Goal: Task Accomplishment & Management: Manage account settings

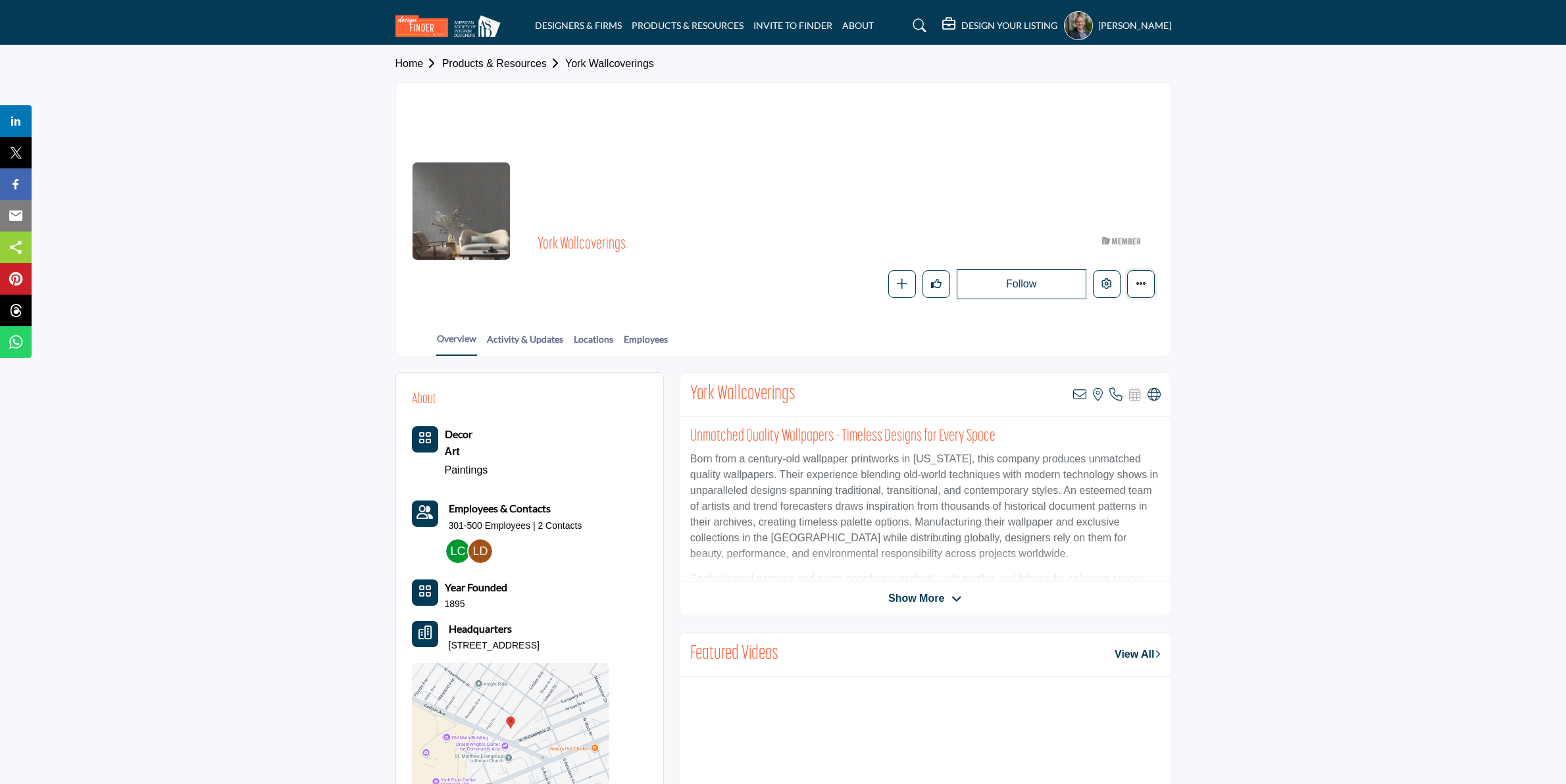
click at [1139, 286] on icon "More details" at bounding box center [1140, 283] width 11 height 11
click at [1138, 286] on icon "More details" at bounding box center [1140, 283] width 11 height 11
click at [1109, 285] on icon "Edit company" at bounding box center [1106, 283] width 11 height 11
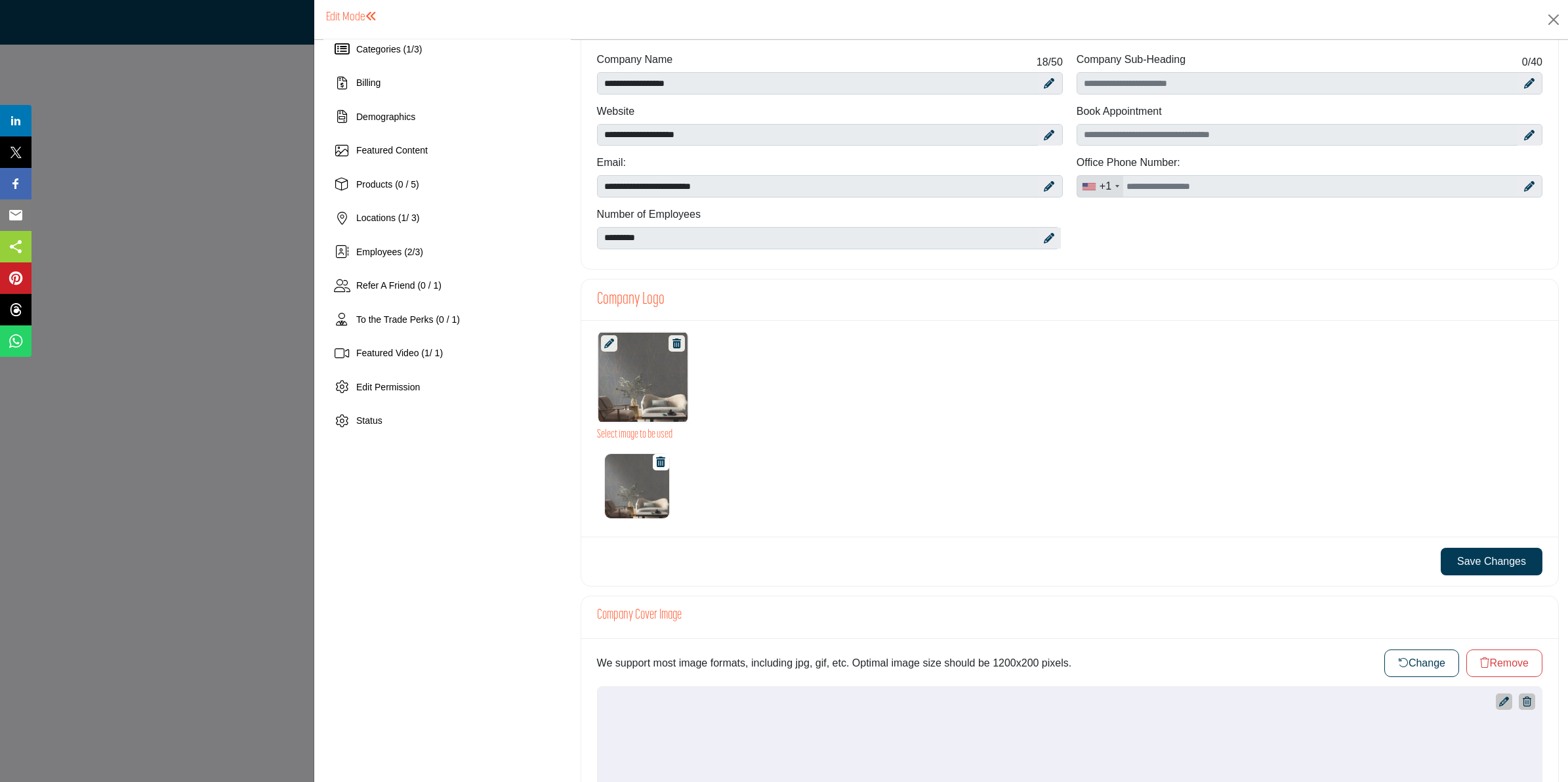
scroll to position [246, 0]
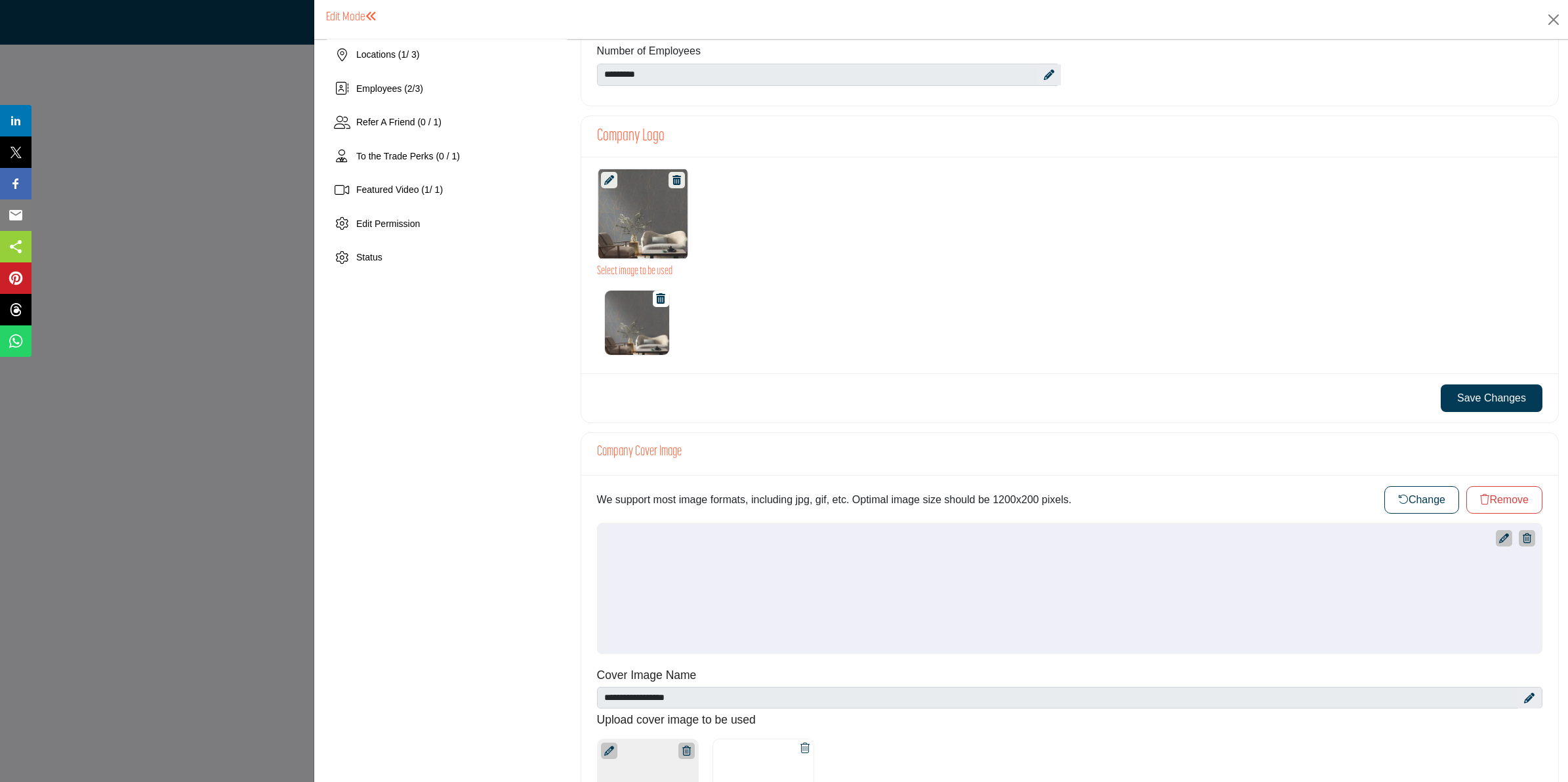
click at [1424, 503] on button "Change" at bounding box center [1421, 500] width 75 height 28
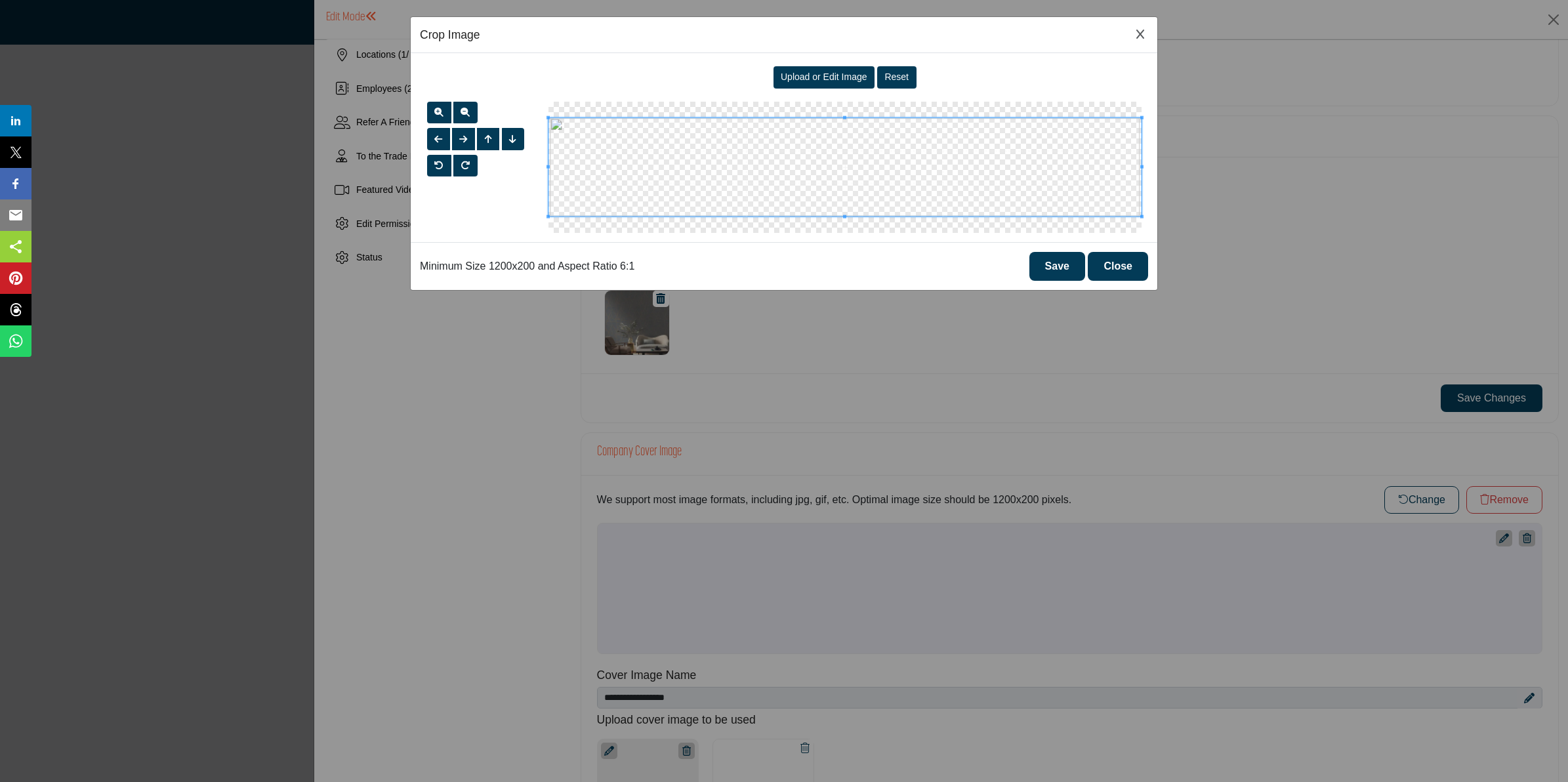
click at [813, 73] on span "Upload or Edit Image" at bounding box center [823, 76] width 86 height 11
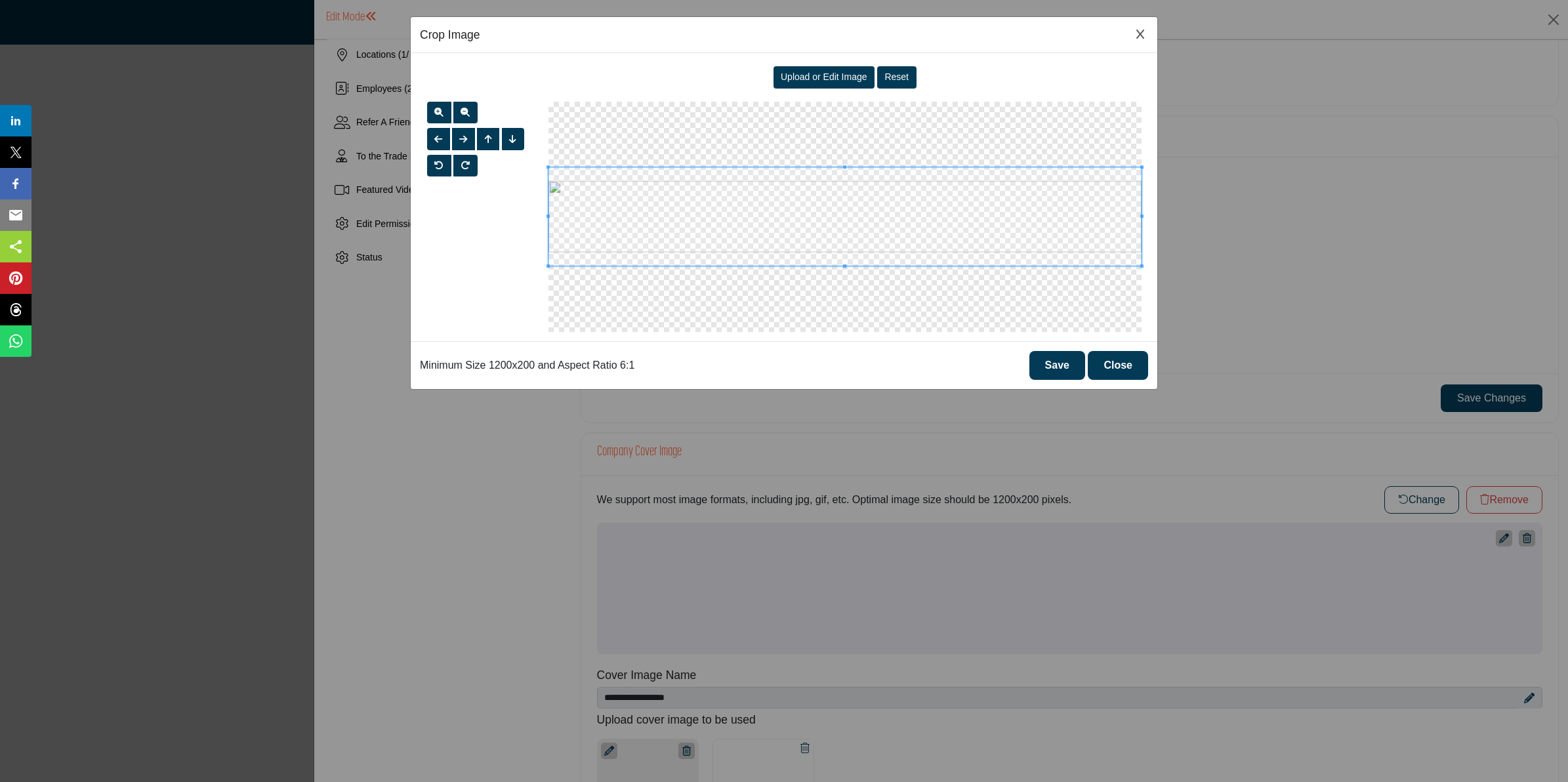
click at [1077, 366] on button "Save" at bounding box center [1057, 365] width 56 height 29
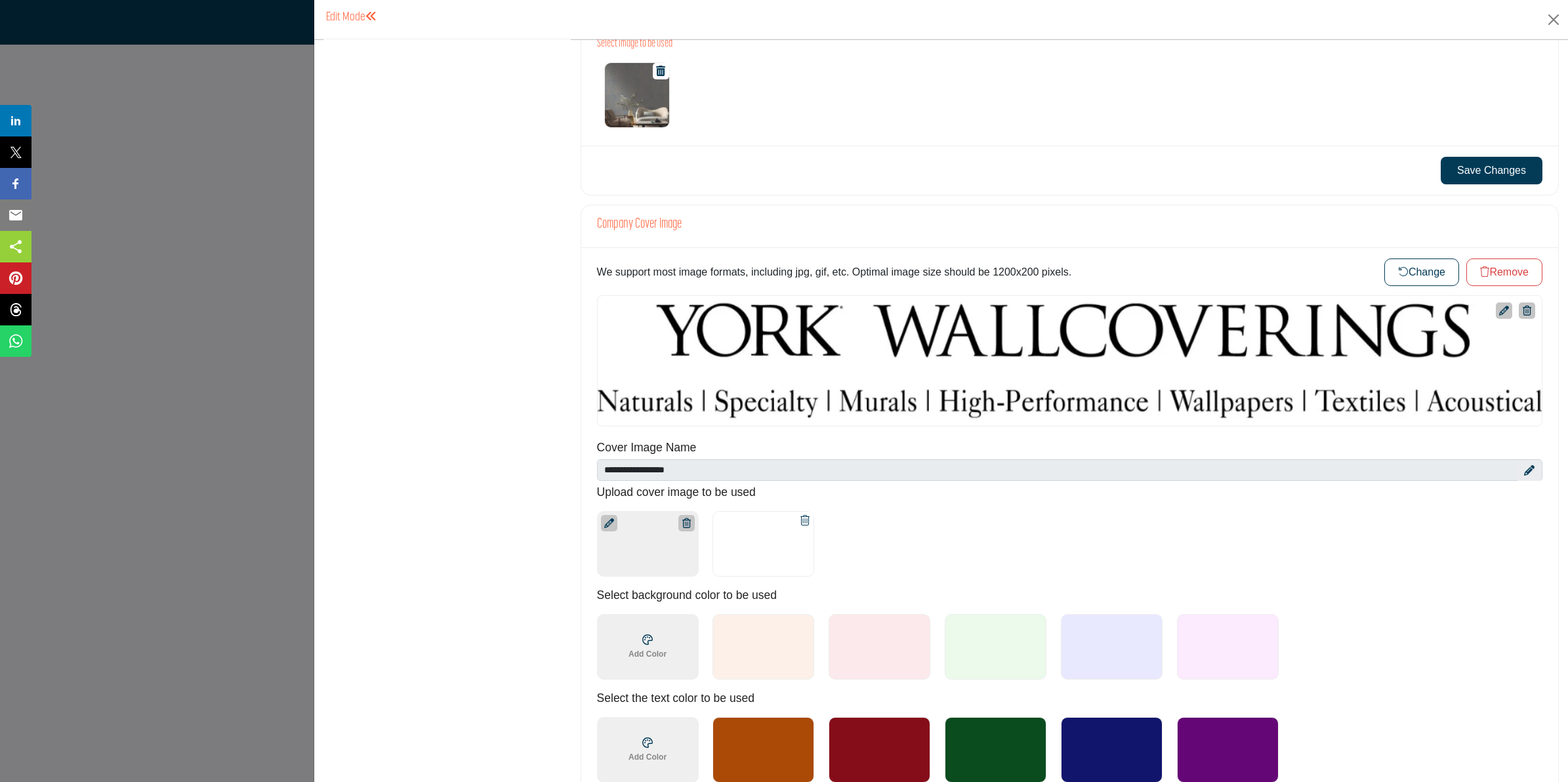
scroll to position [574, 0]
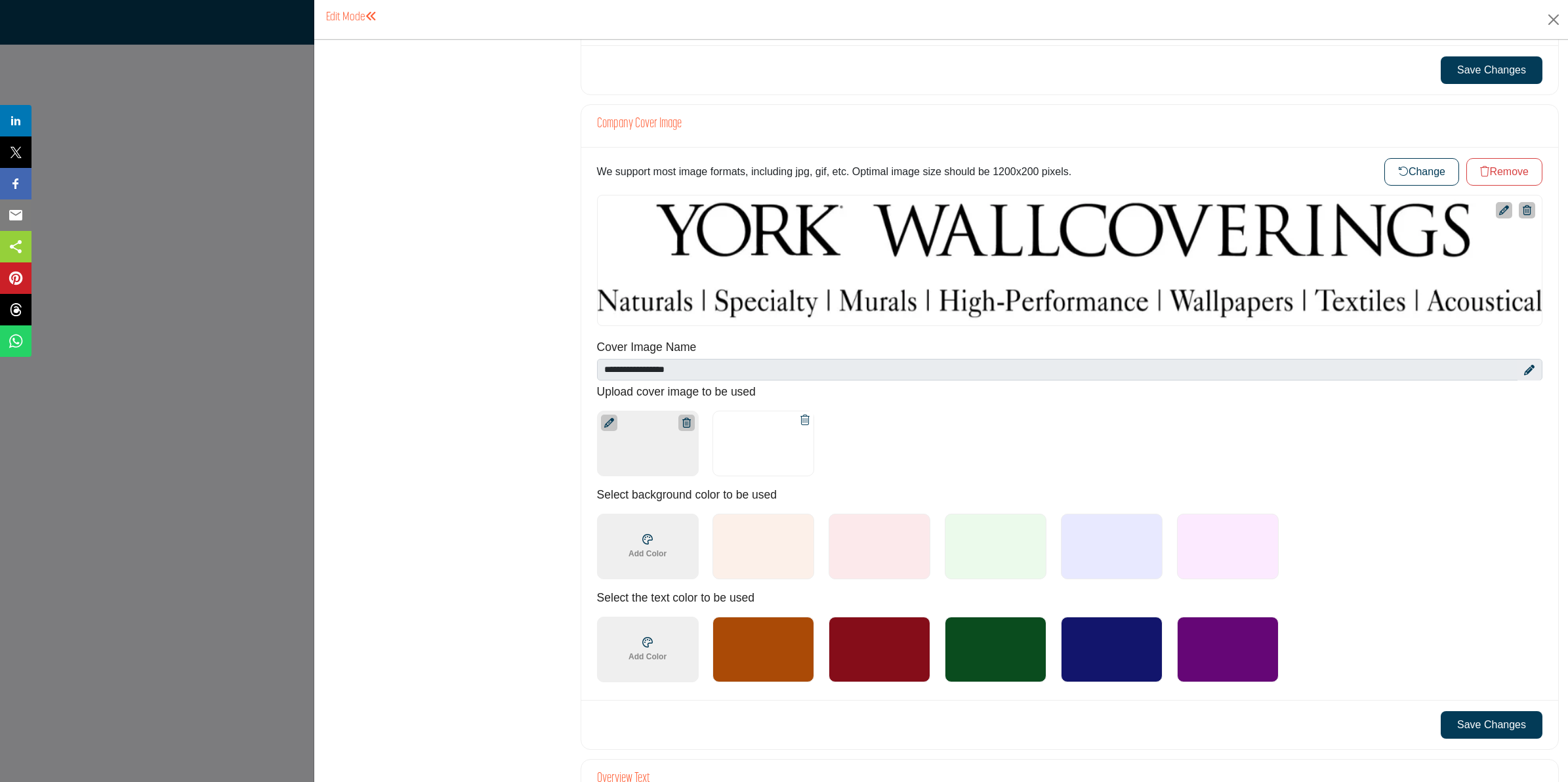
click at [1458, 725] on button "Save Changes" at bounding box center [1492, 725] width 102 height 28
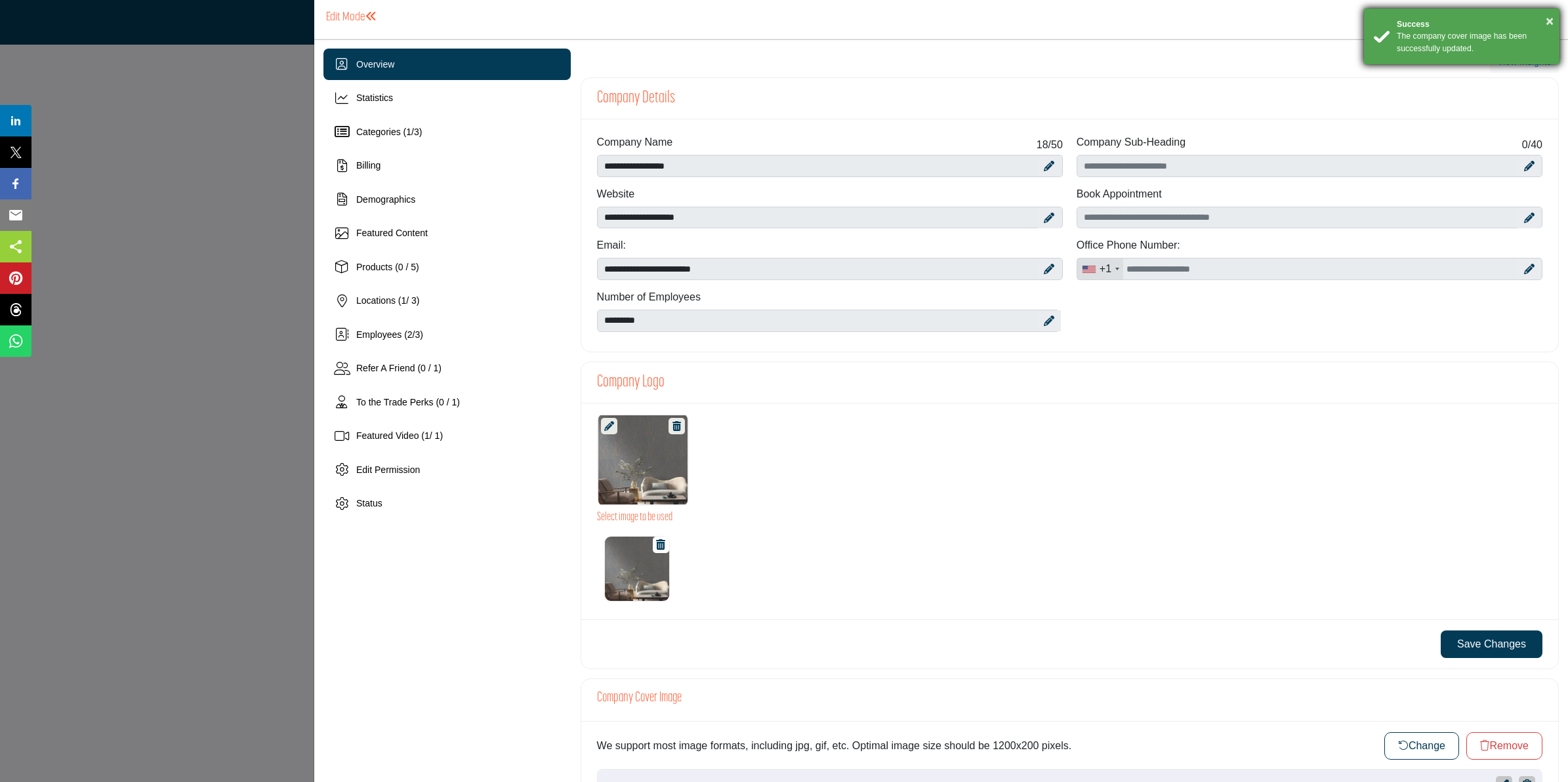
click at [1545, 21] on div "Success" at bounding box center [1473, 24] width 153 height 12
click at [1553, 21] on button "Close" at bounding box center [1553, 20] width 20 height 20
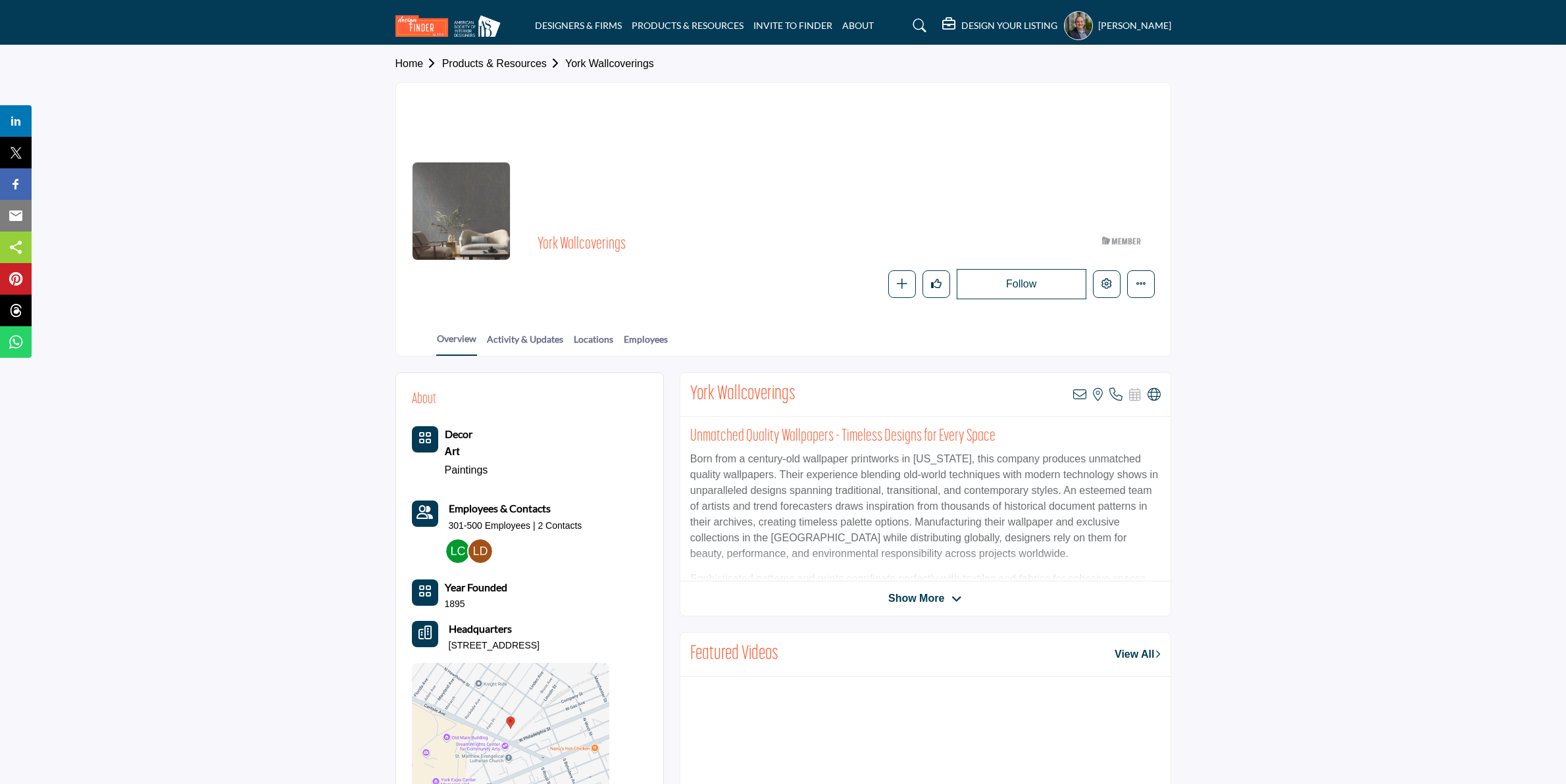
click at [525, 60] on link "Products & Resources" at bounding box center [503, 63] width 123 height 12
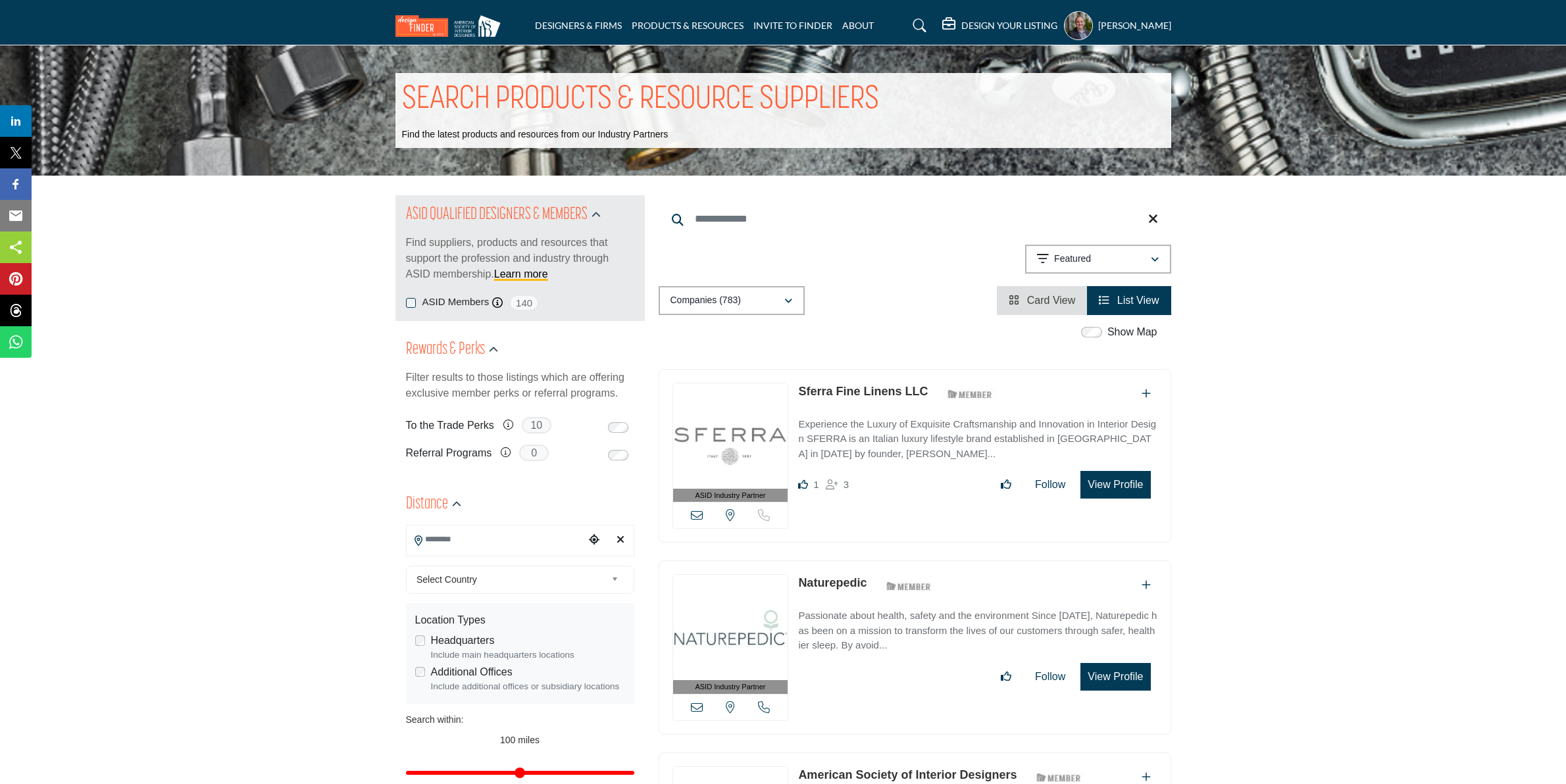
click at [770, 227] on input "Search Keyword" at bounding box center [914, 219] width 512 height 31
type input "****"
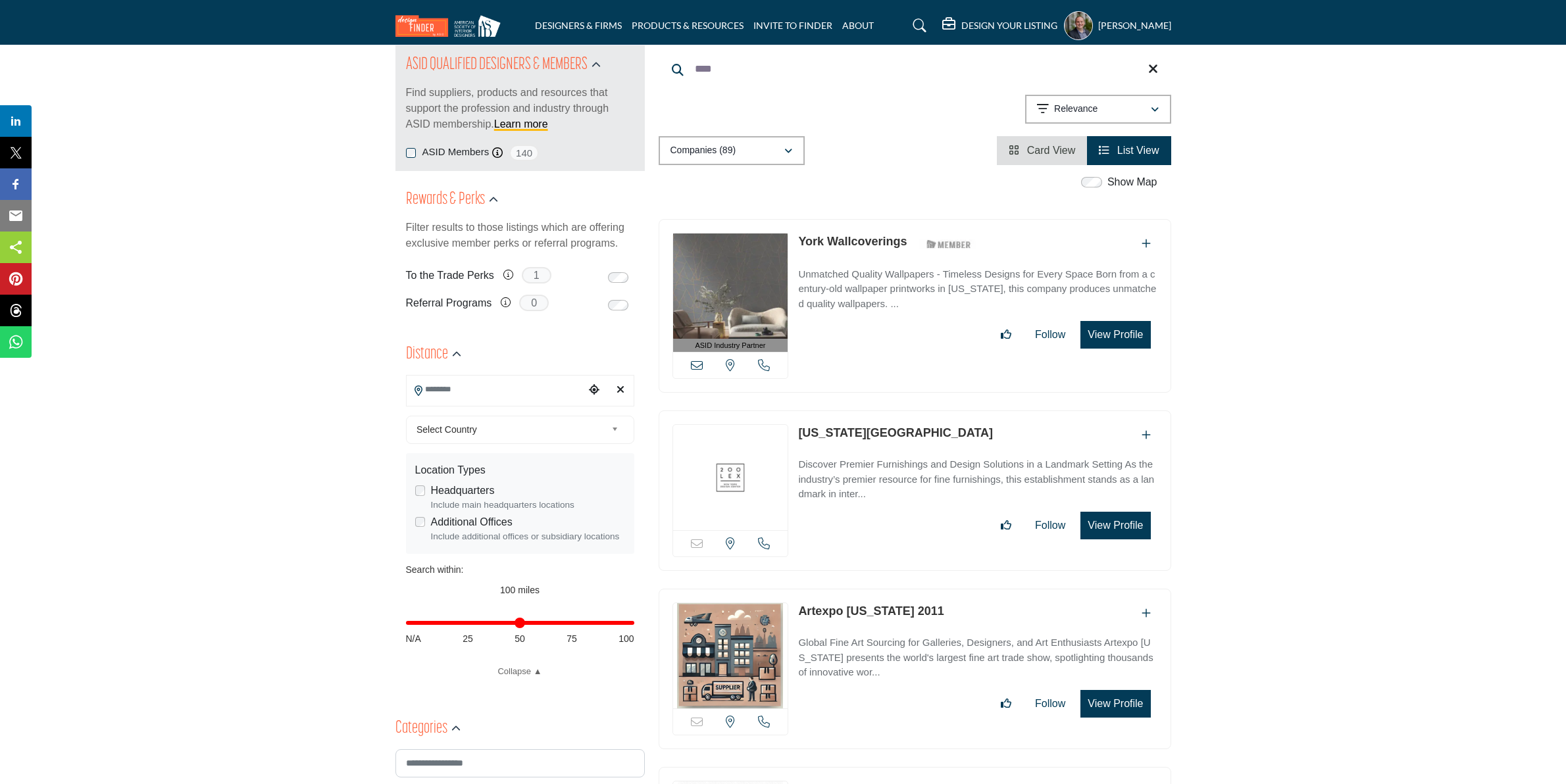
scroll to position [165, 0]
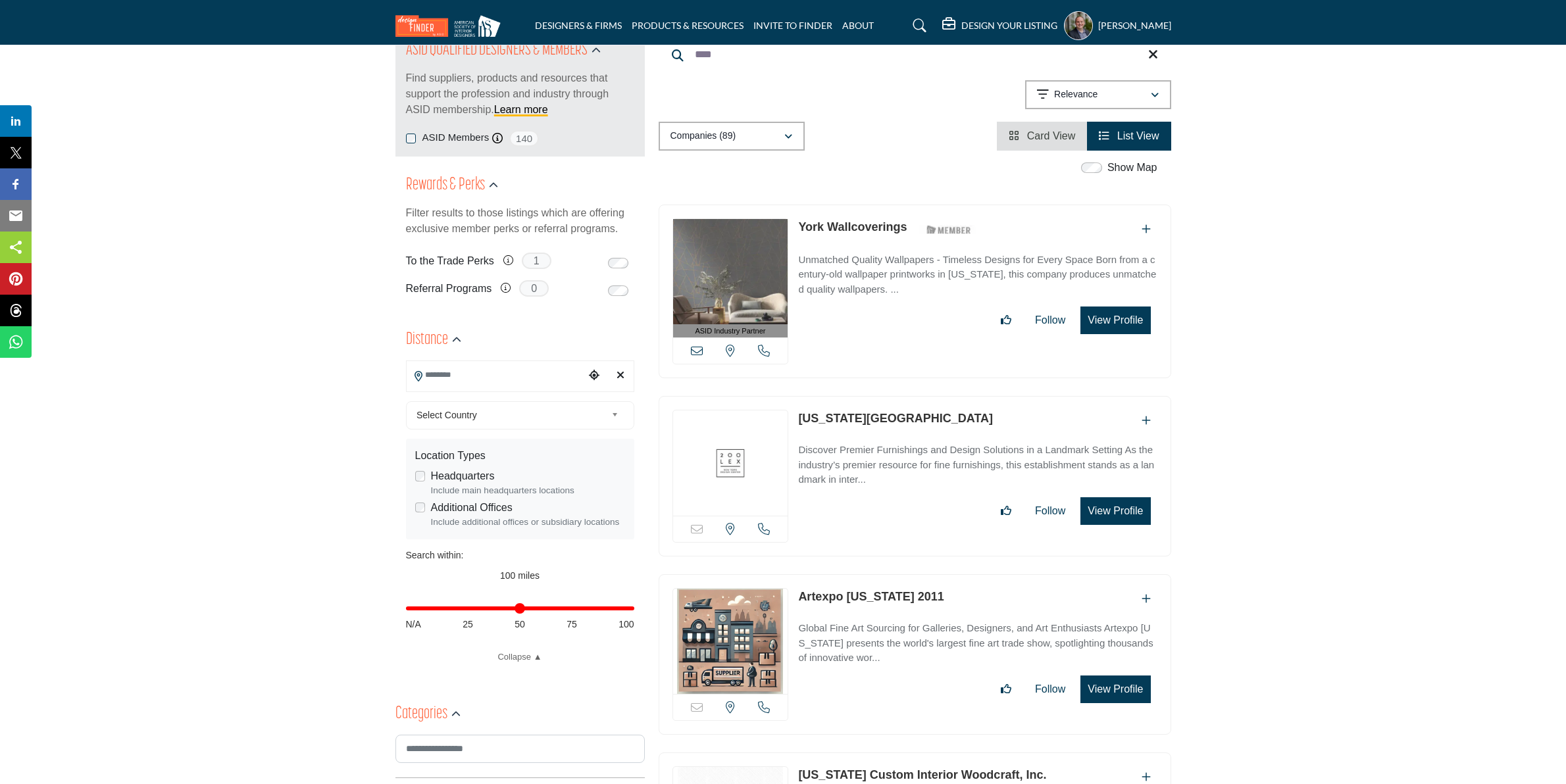
click at [866, 221] on link "York Wallcoverings" at bounding box center [853, 227] width 109 height 13
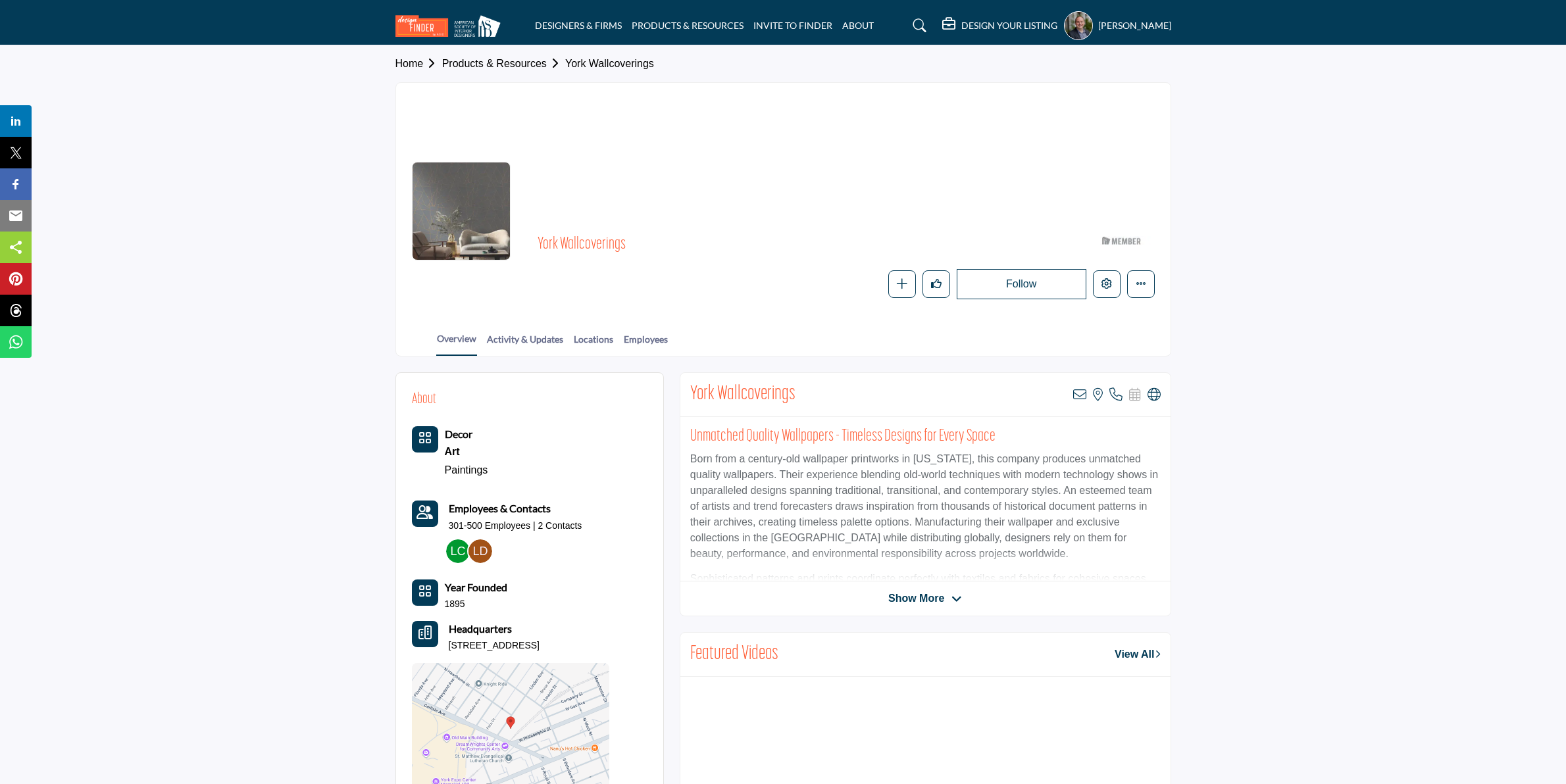
click at [1204, 296] on section "Home Products & Resources York Wallcoverings York Wallcoverings ASID Member who…" at bounding box center [783, 201] width 1566 height 311
click at [1106, 283] on icon "Edit company" at bounding box center [1106, 283] width 11 height 11
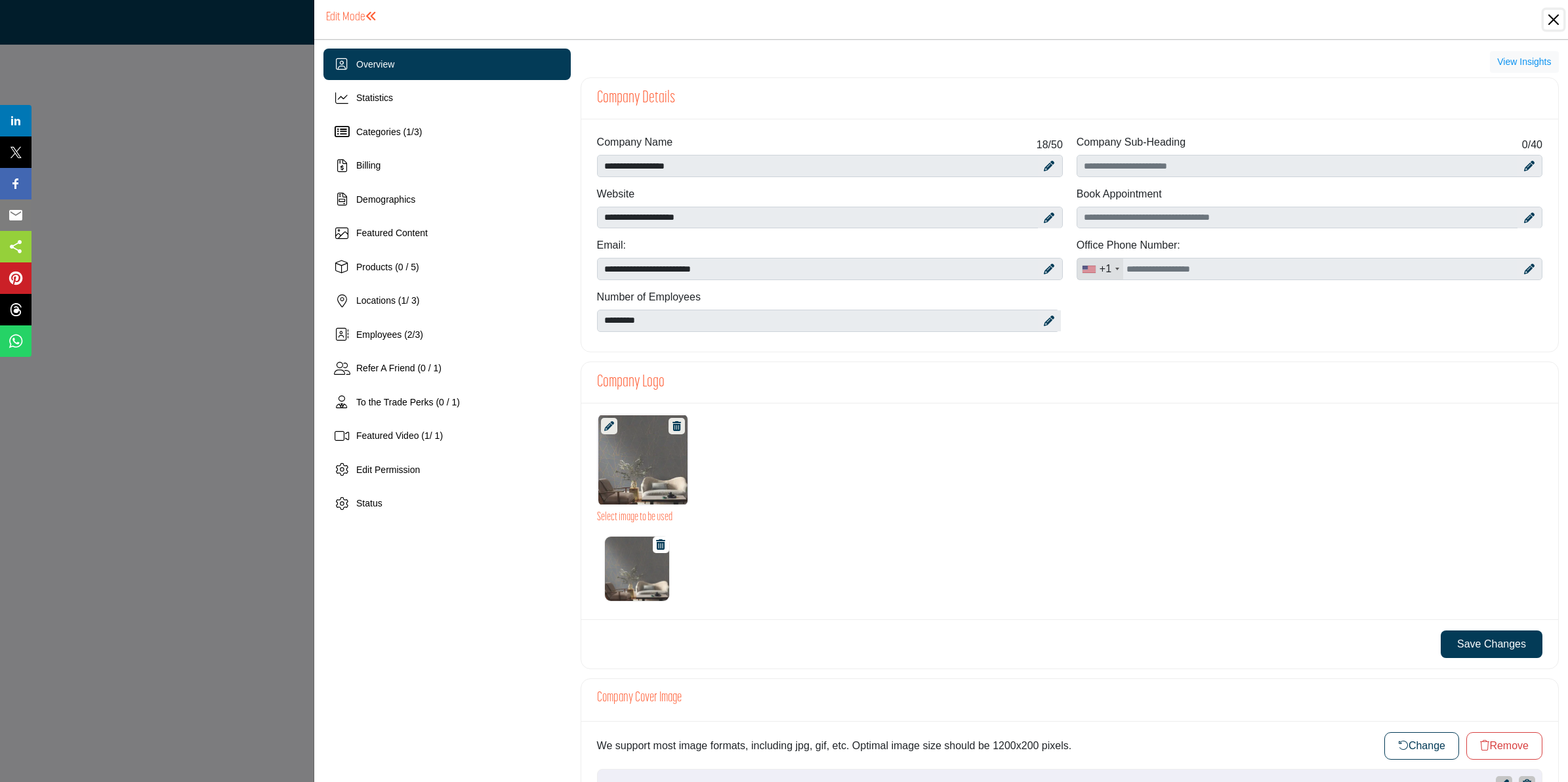
click at [1558, 18] on button "Close" at bounding box center [1553, 20] width 20 height 20
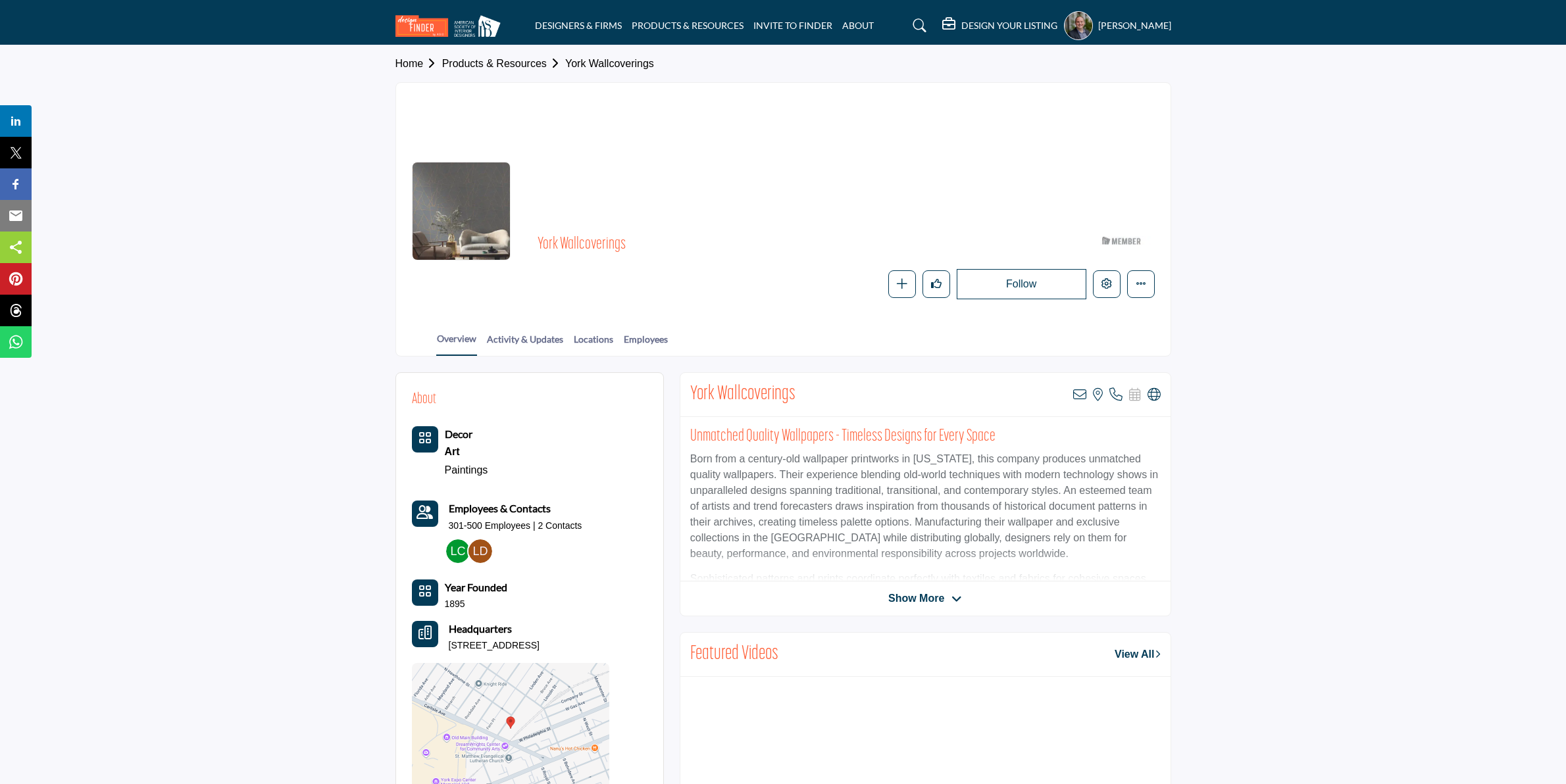
click at [208, 331] on section "Home Products & Resources York Wallcoverings York Wallcoverings ASID Member who…" at bounding box center [783, 201] width 1566 height 311
click at [1103, 287] on icon "Edit company" at bounding box center [1106, 283] width 11 height 11
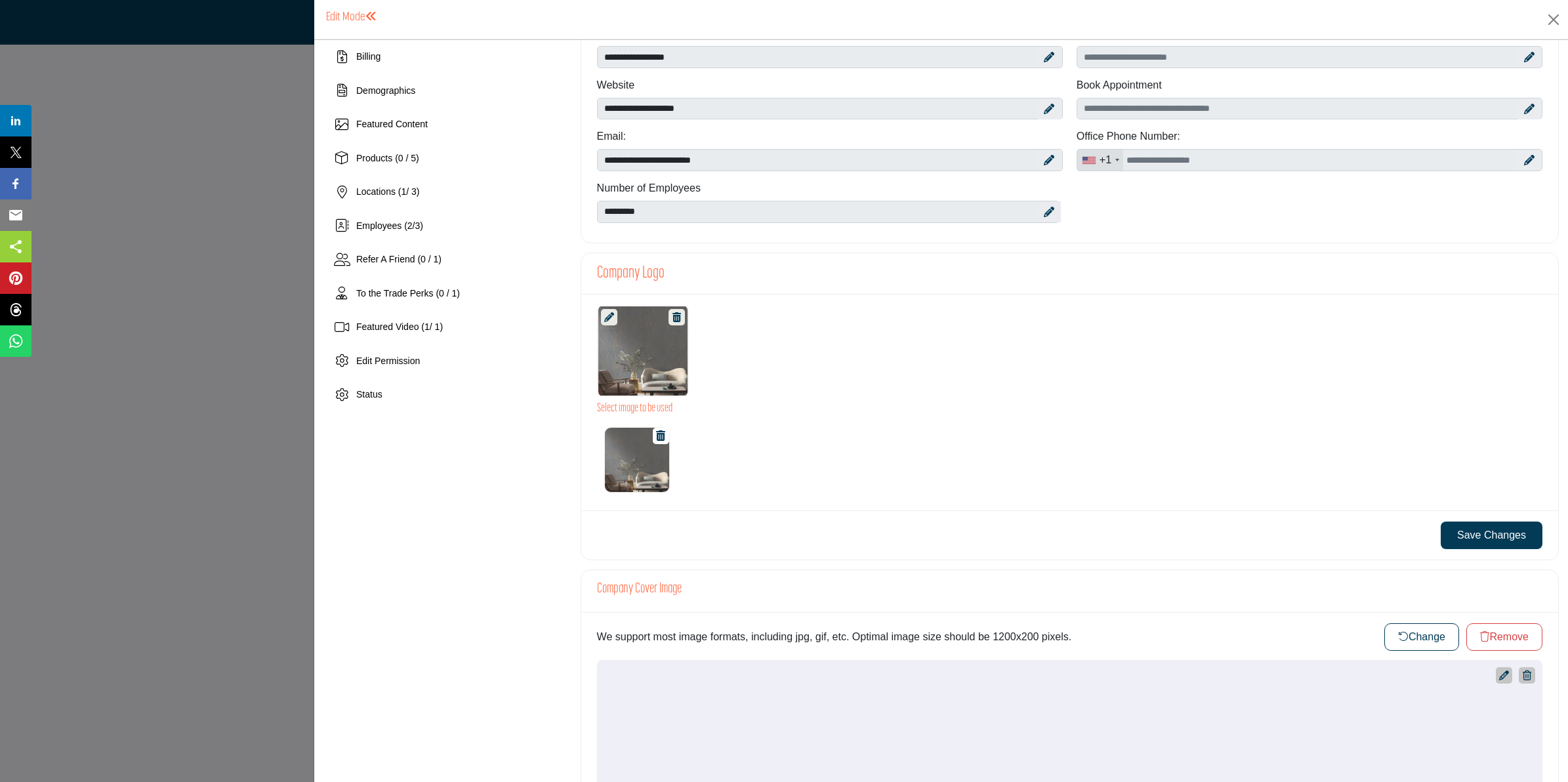
scroll to position [328, 0]
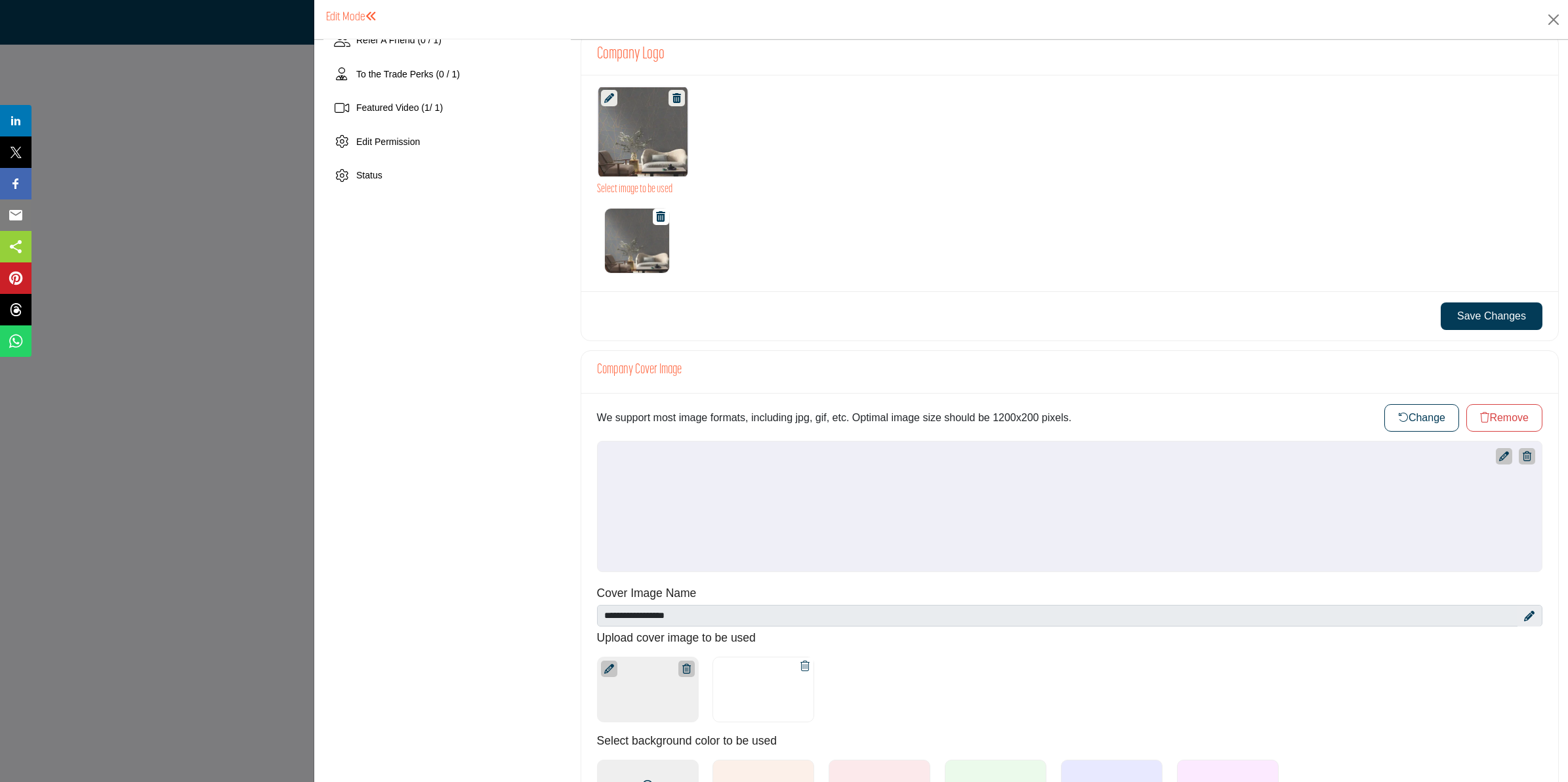
click at [1424, 415] on button "Change" at bounding box center [1421, 418] width 75 height 28
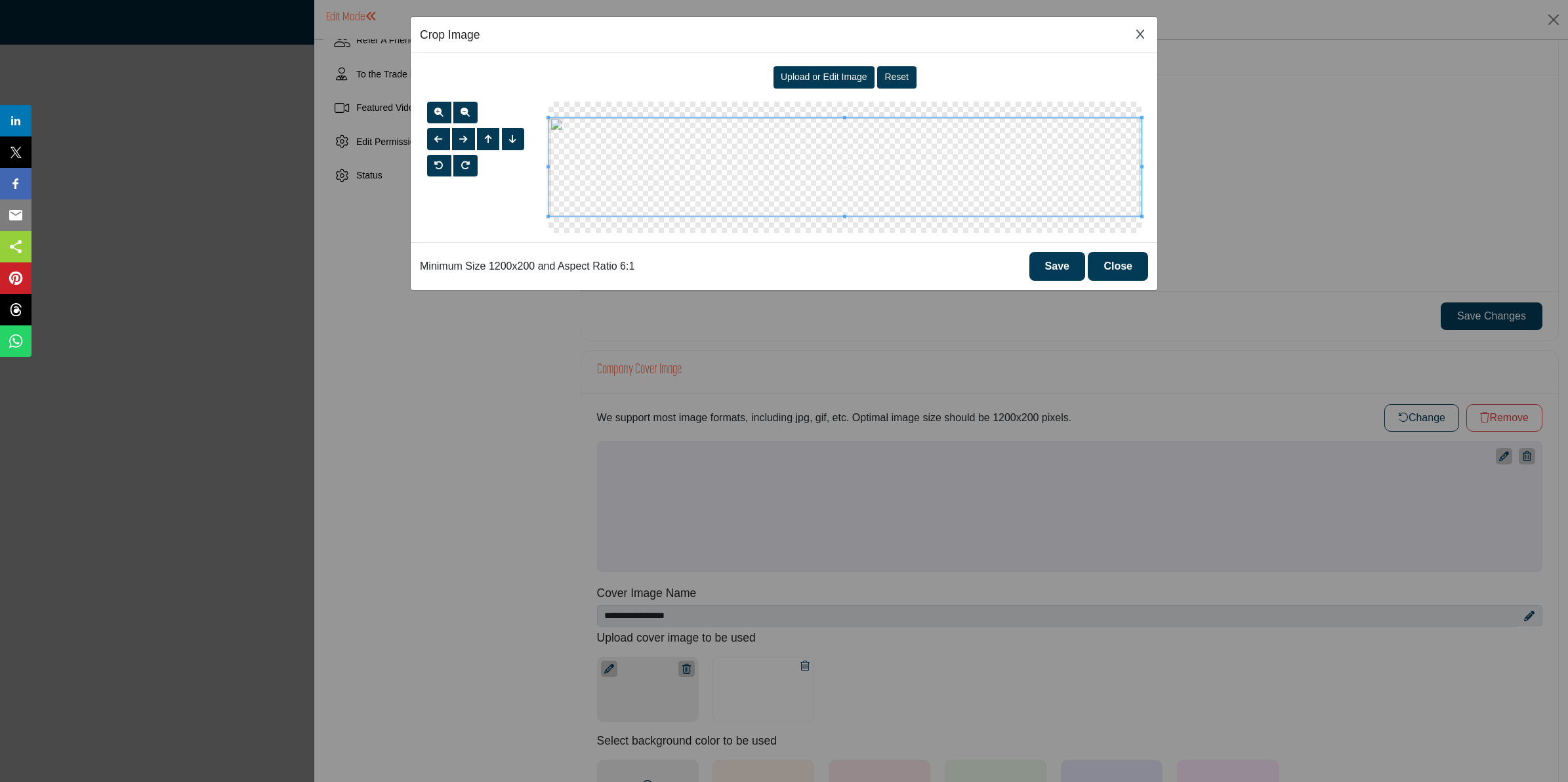
click at [829, 80] on span "Upload or Edit Image" at bounding box center [823, 76] width 86 height 11
click at [831, 82] on span "Upload or Edit Image" at bounding box center [823, 76] width 86 height 11
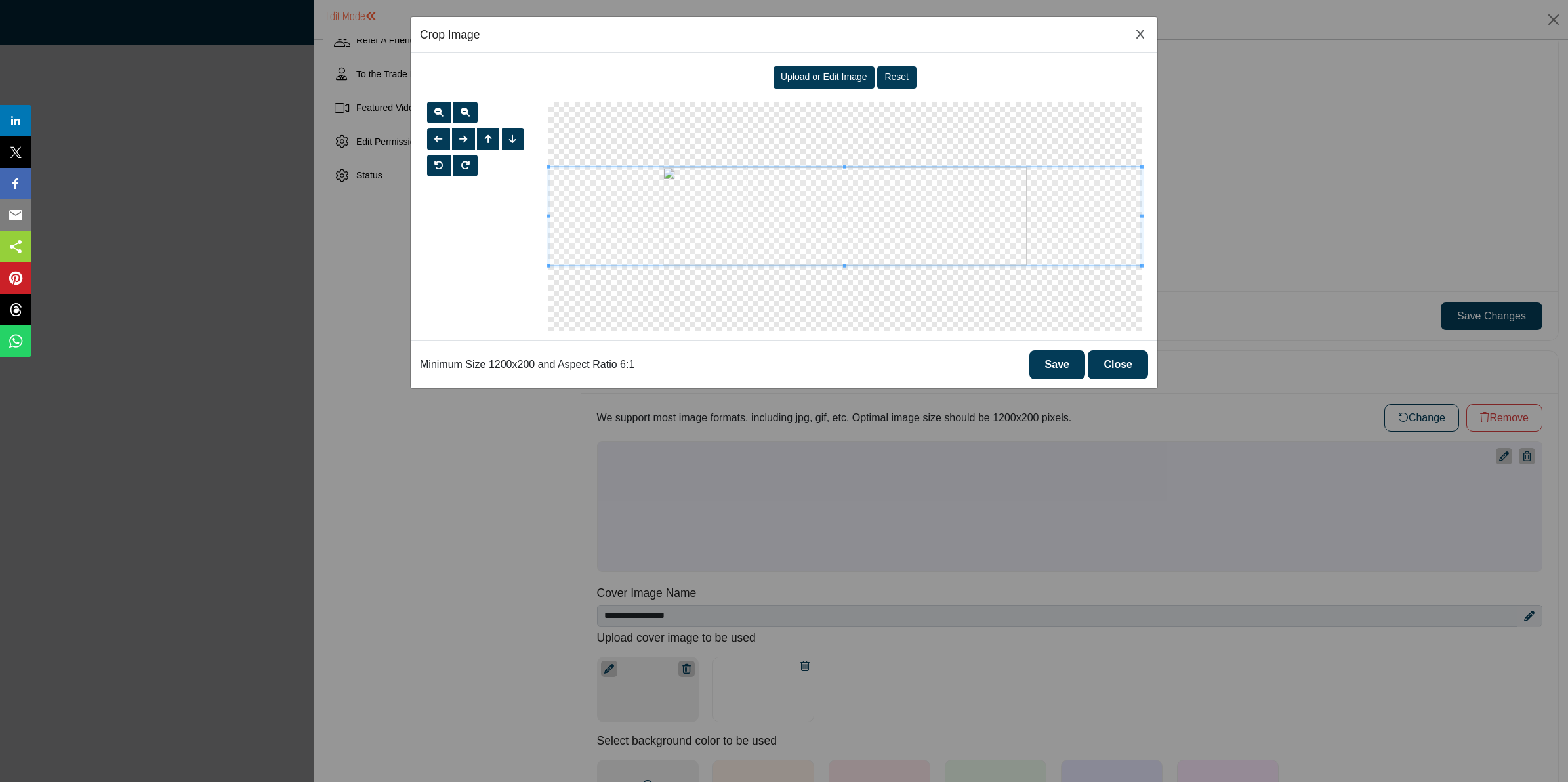
click at [1109, 361] on button "Close" at bounding box center [1117, 364] width 60 height 29
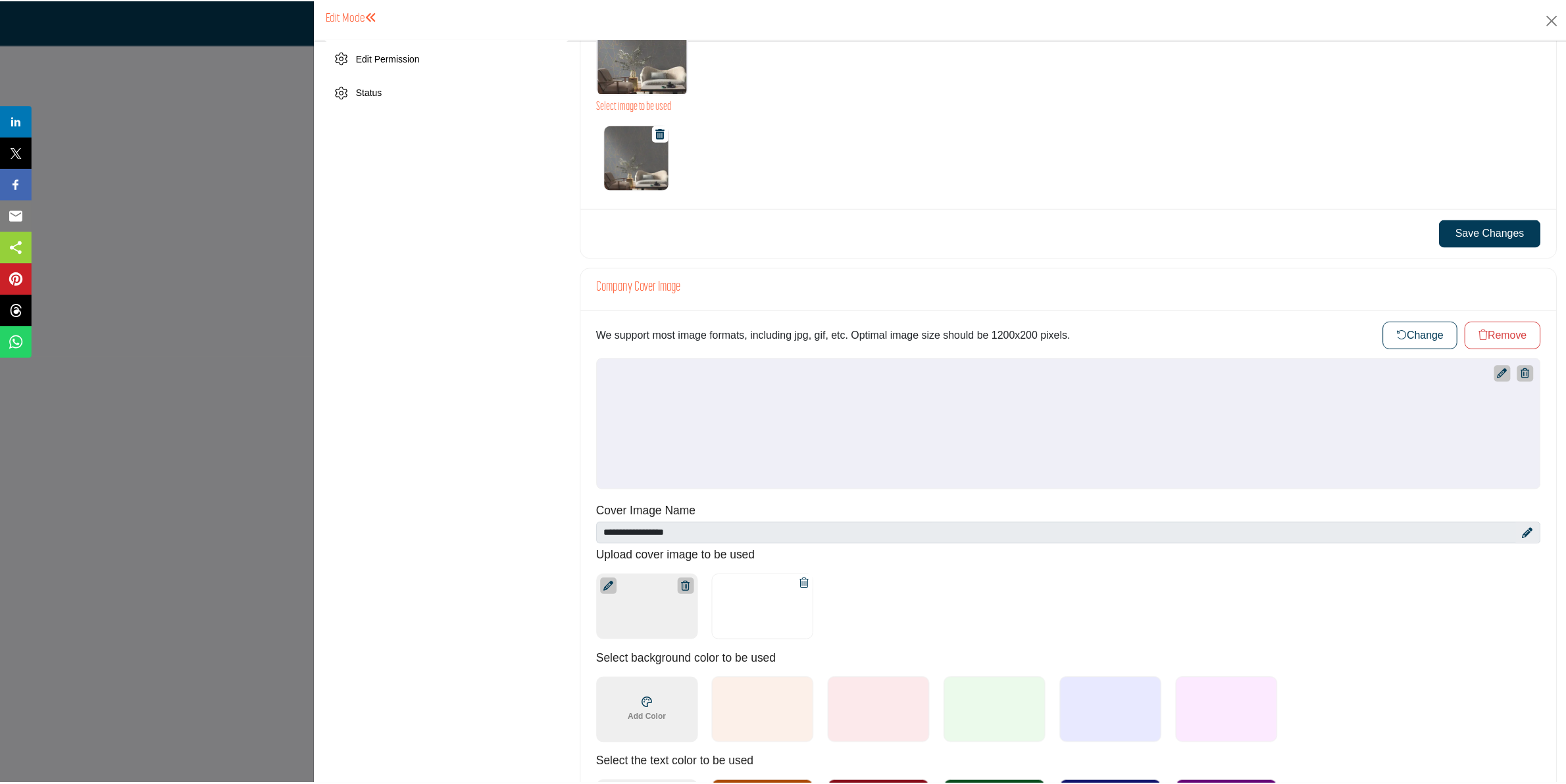
scroll to position [493, 0]
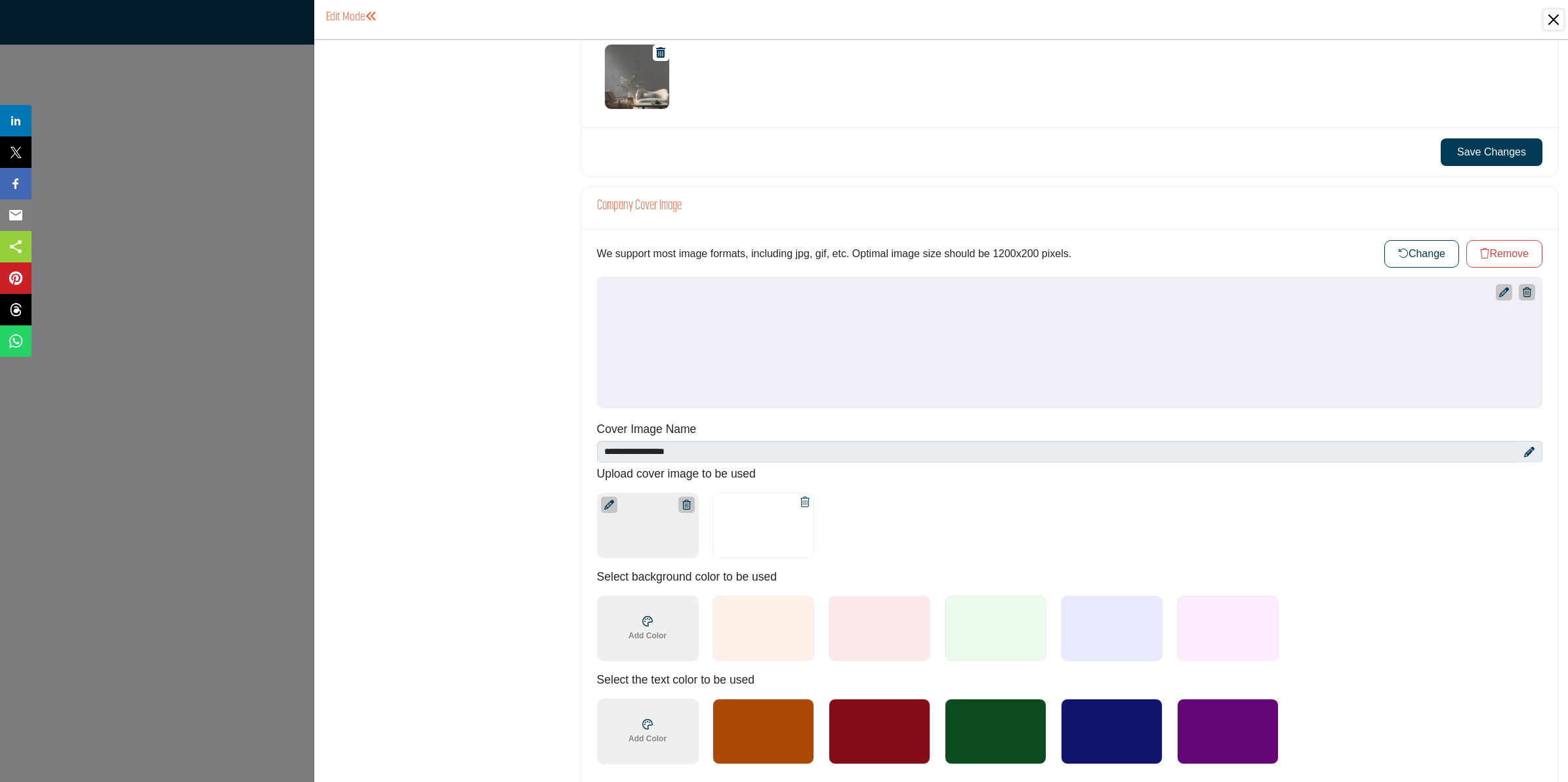
click at [1545, 20] on button "Close" at bounding box center [1553, 20] width 20 height 20
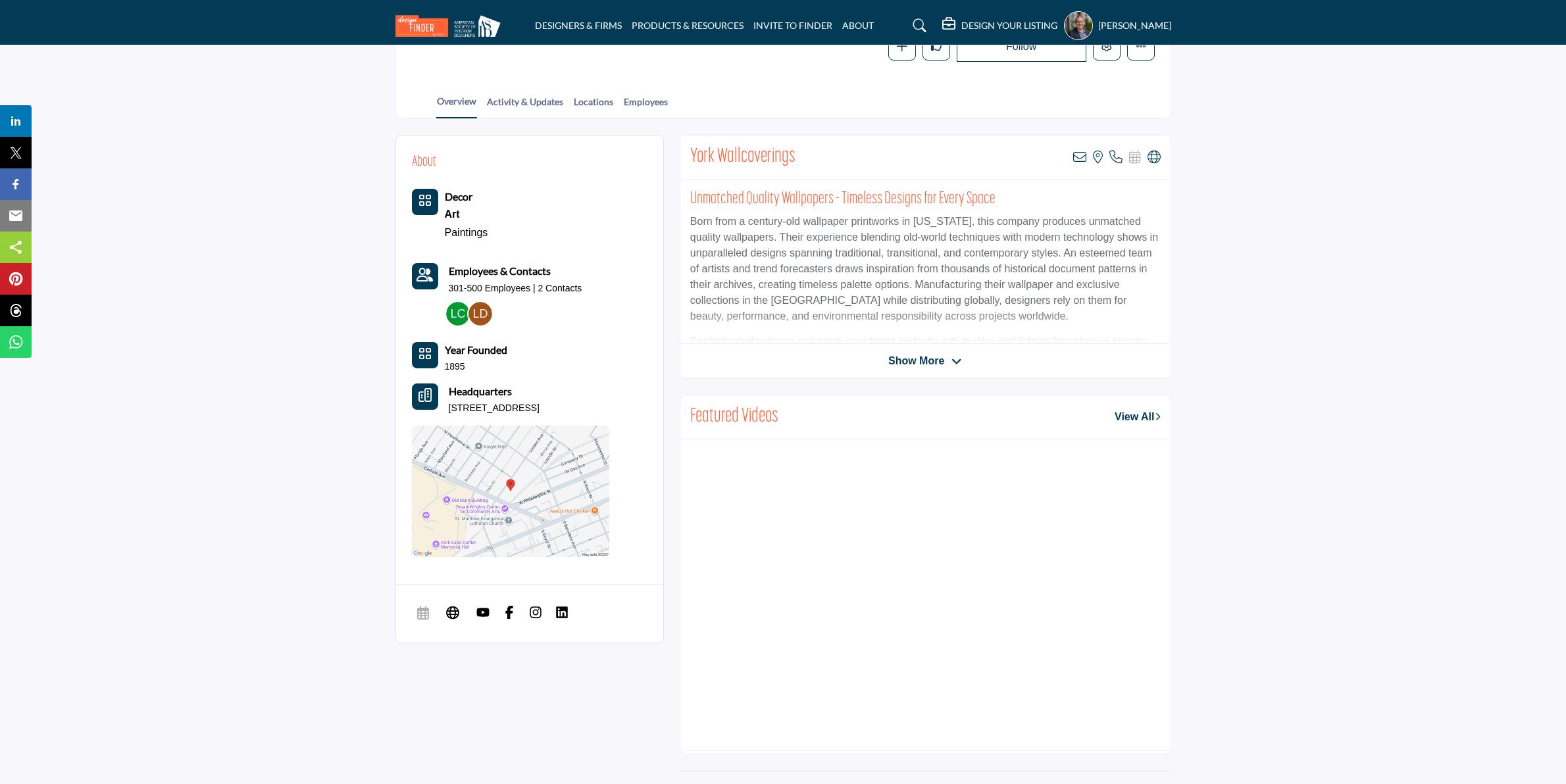
scroll to position [246, 0]
